Goal: Check status: Check status

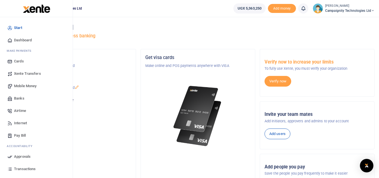
click at [22, 166] on span "Transactions" at bounding box center [25, 169] width 22 height 6
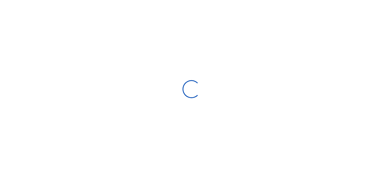
select select
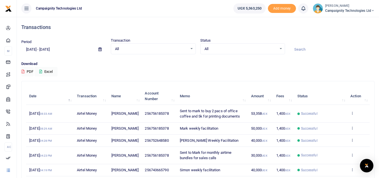
click at [54, 48] on input "[DATE] - [DATE]" at bounding box center [57, 50] width 73 height 10
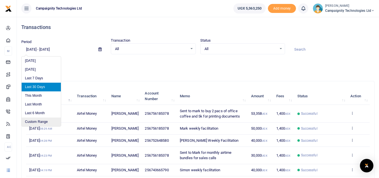
click at [48, 125] on li "Custom Range" at bounding box center [41, 121] width 39 height 9
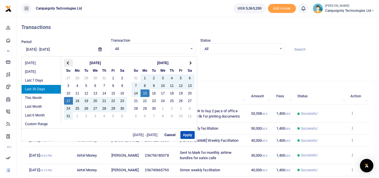
click at [72, 63] on th at bounding box center [68, 63] width 9 height 8
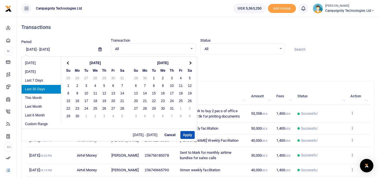
click at [72, 63] on th at bounding box center [68, 63] width 9 height 8
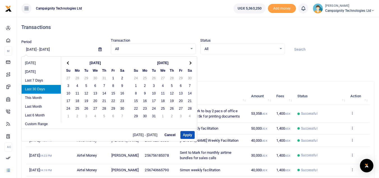
click at [72, 63] on th at bounding box center [68, 63] width 9 height 8
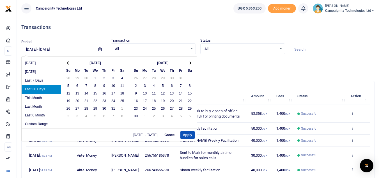
click at [72, 63] on th at bounding box center [68, 63] width 9 height 8
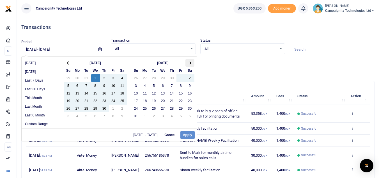
click at [191, 60] on th at bounding box center [190, 63] width 9 height 8
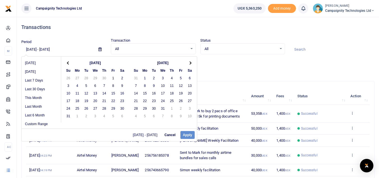
click at [191, 60] on th at bounding box center [190, 63] width 9 height 8
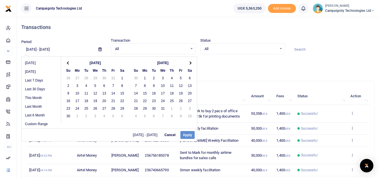
click at [191, 60] on th at bounding box center [190, 63] width 9 height 8
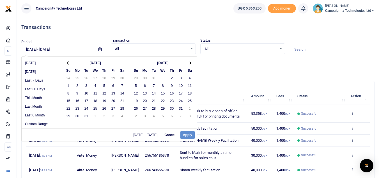
click at [191, 60] on th at bounding box center [190, 63] width 9 height 8
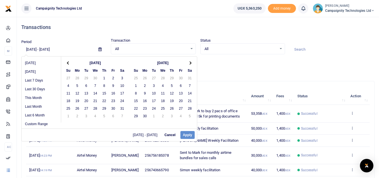
click at [191, 60] on th at bounding box center [190, 63] width 9 height 8
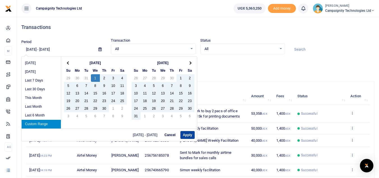
click at [191, 132] on button "Apply" at bounding box center [187, 135] width 14 height 8
type input "[DATE] - [DATE]"
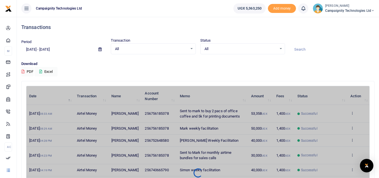
click at [307, 49] on input at bounding box center [332, 50] width 85 height 10
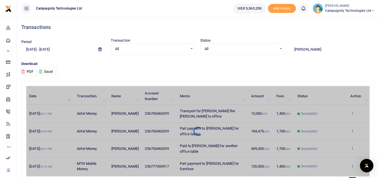
click at [207, 138] on div "Date Transaction Name Account Number Memo Amount Fees Status Action [DATE] 03:1…" at bounding box center [198, 131] width 344 height 91
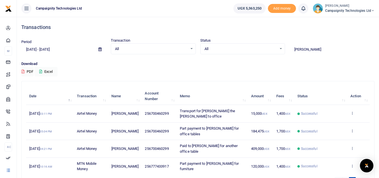
click at [212, 143] on span "Paid to [PERSON_NAME] for another office table" at bounding box center [209, 148] width 58 height 10
click at [61, 140] on td "[DATE] 04:21 PM" at bounding box center [50, 148] width 48 height 17
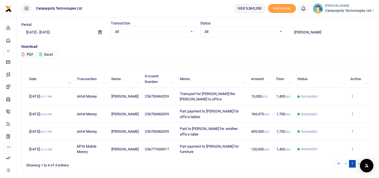
scroll to position [25, 0]
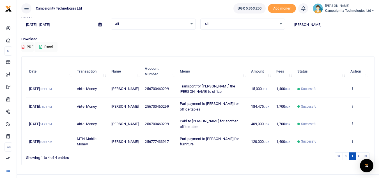
click at [315, 28] on input "[PERSON_NAME]" at bounding box center [332, 25] width 85 height 10
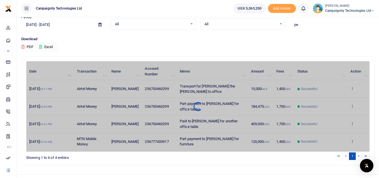
type input "p"
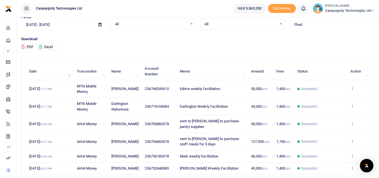
scroll to position [0, 0]
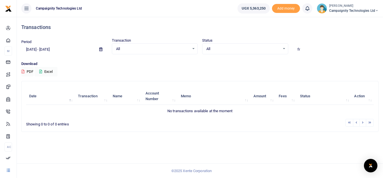
type input "f"
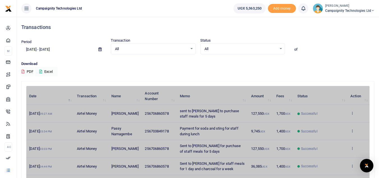
type input "o"
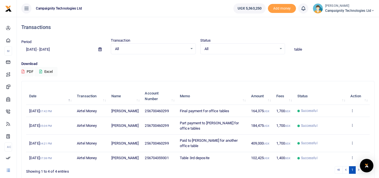
type input "table"
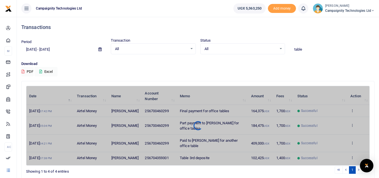
drag, startPoint x: 383, startPoint y: 32, endPoint x: 275, endPoint y: 60, distance: 111.0
click at [275, 60] on div "Period [DATE] - [DATE] Transaction All Select an option... All Airtime Internet…" at bounding box center [198, 49] width 358 height 23
